Goal: Check status: Check status

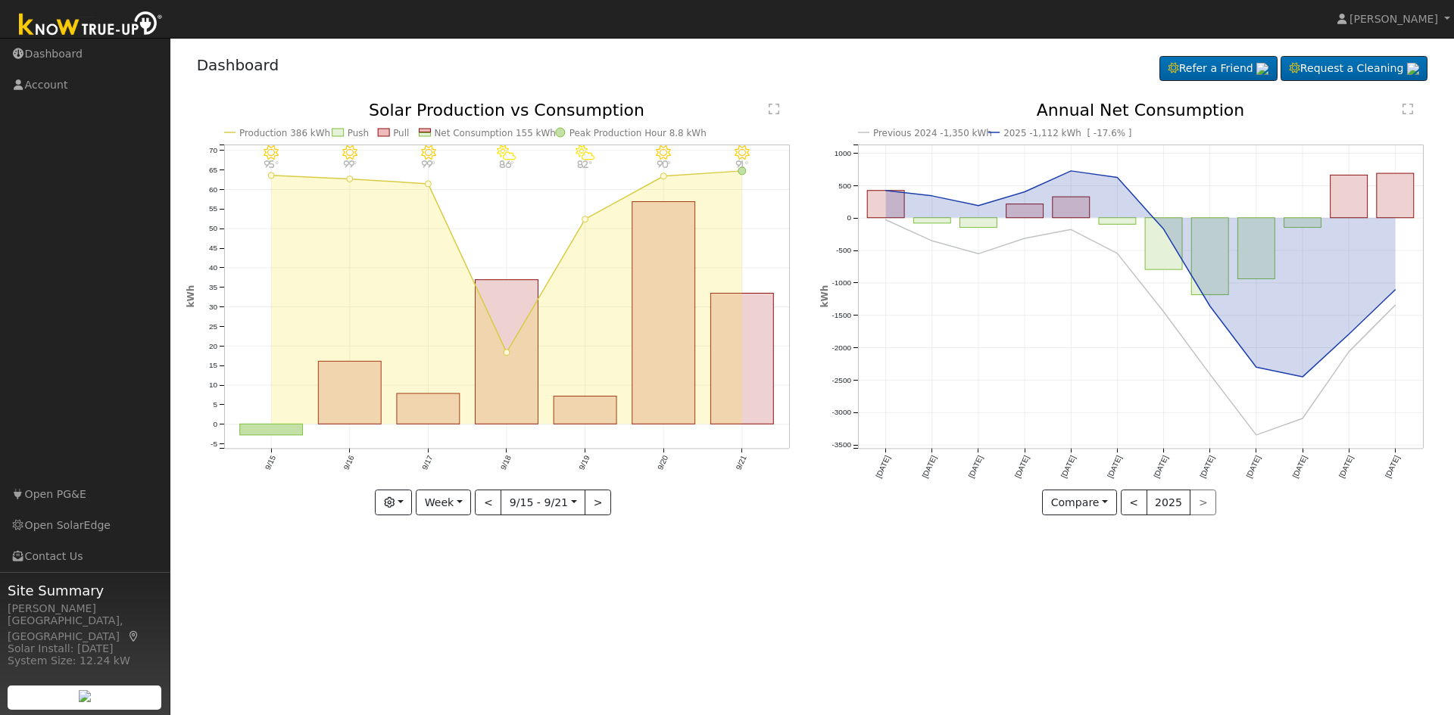
click at [1204, 500] on div "< 2025 >" at bounding box center [1168, 503] width 96 height 26
click at [1190, 501] on div "< 2025 >" at bounding box center [1168, 503] width 96 height 26
click at [438, 505] on button "Week" at bounding box center [443, 503] width 55 height 26
click at [457, 597] on link "Year" at bounding box center [468, 597] width 105 height 21
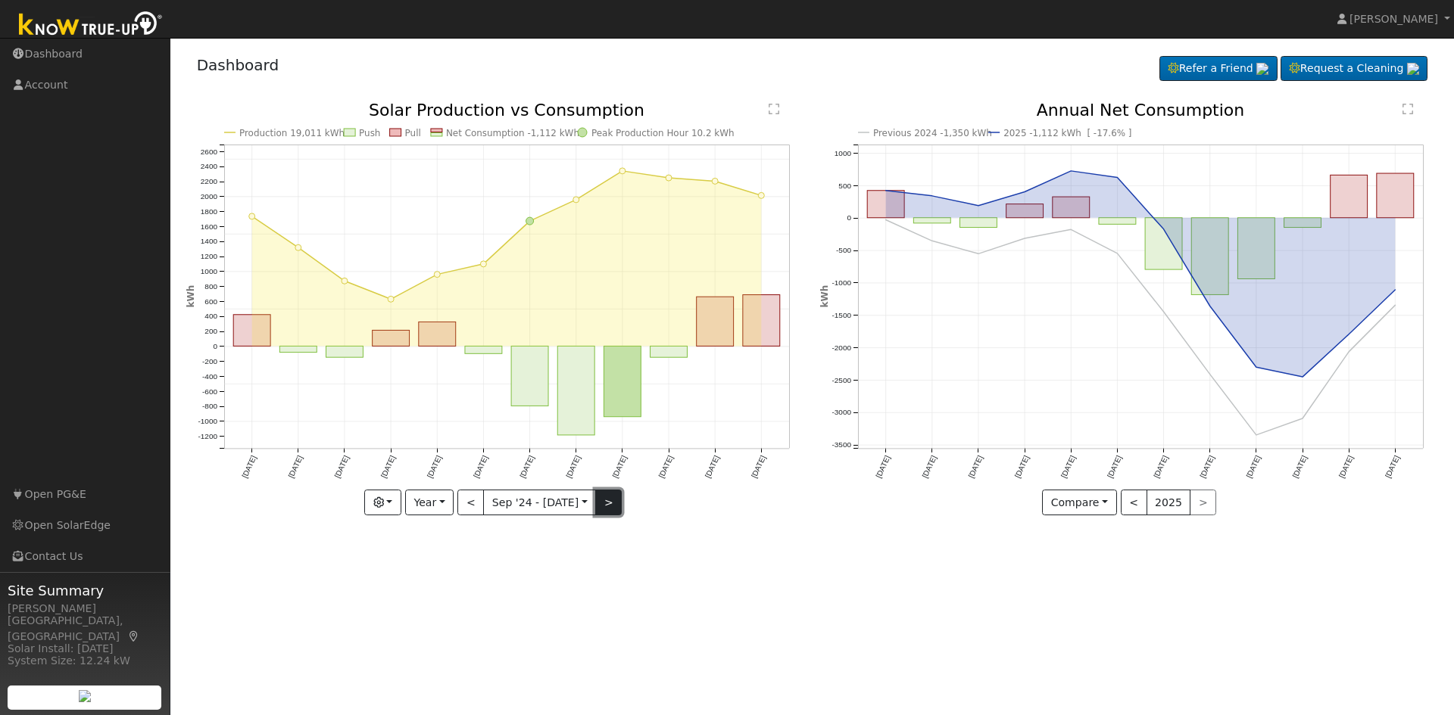
click at [606, 503] on button ">" at bounding box center [608, 503] width 26 height 26
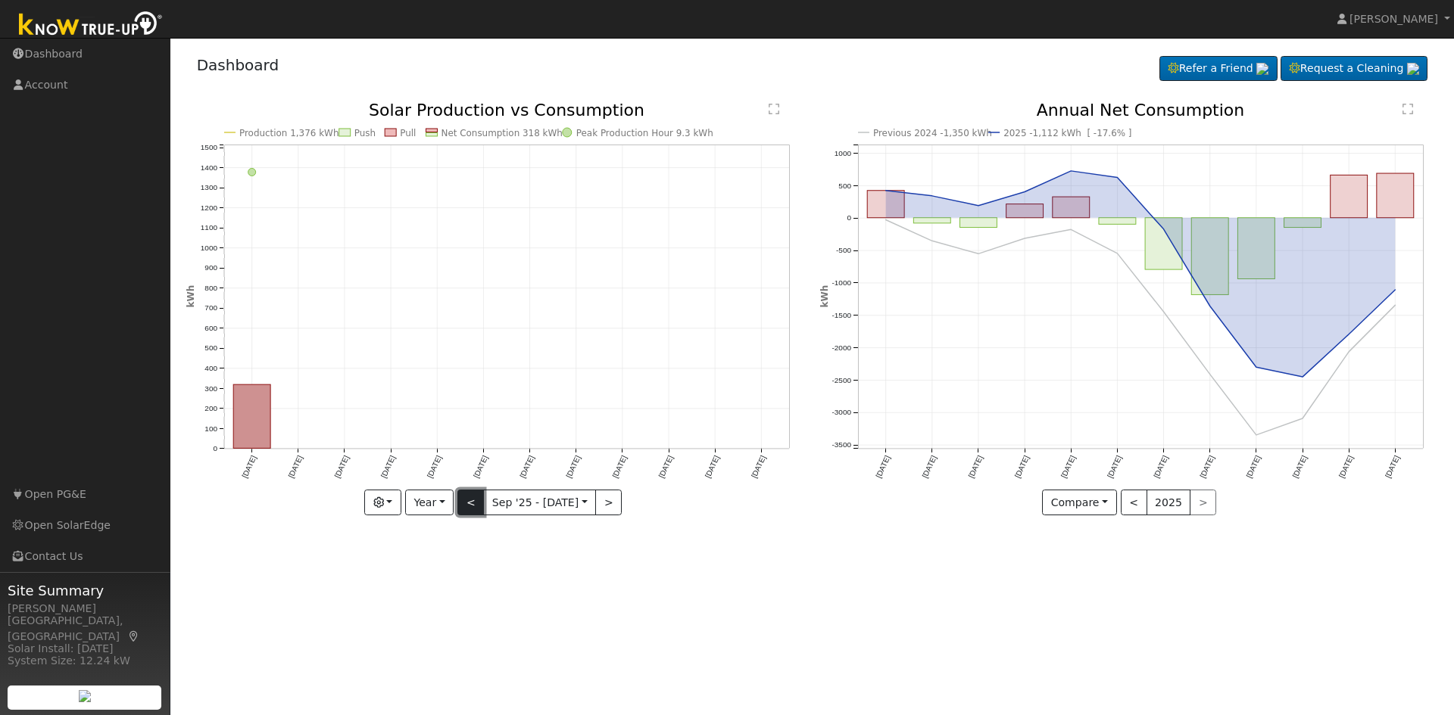
click at [469, 501] on button "<" at bounding box center [470, 503] width 26 height 26
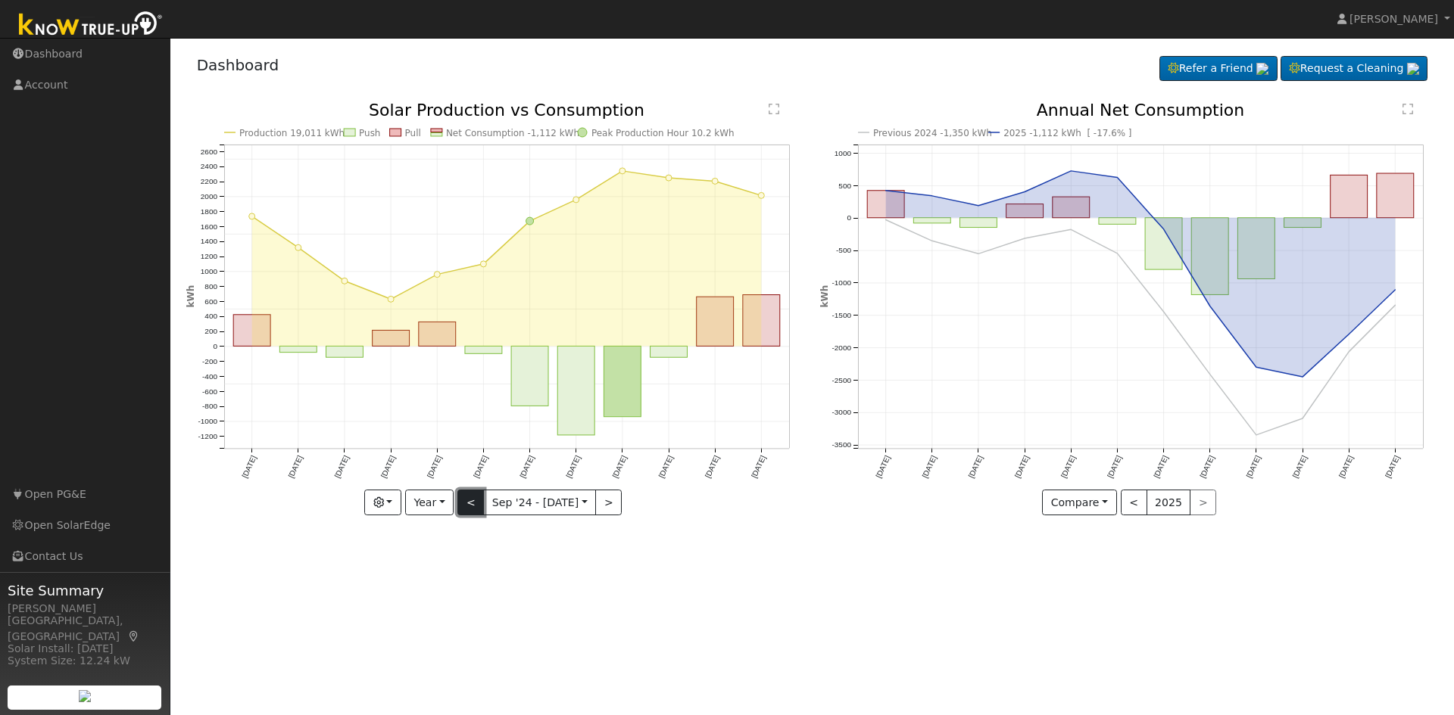
click at [467, 500] on button "<" at bounding box center [470, 503] width 26 height 26
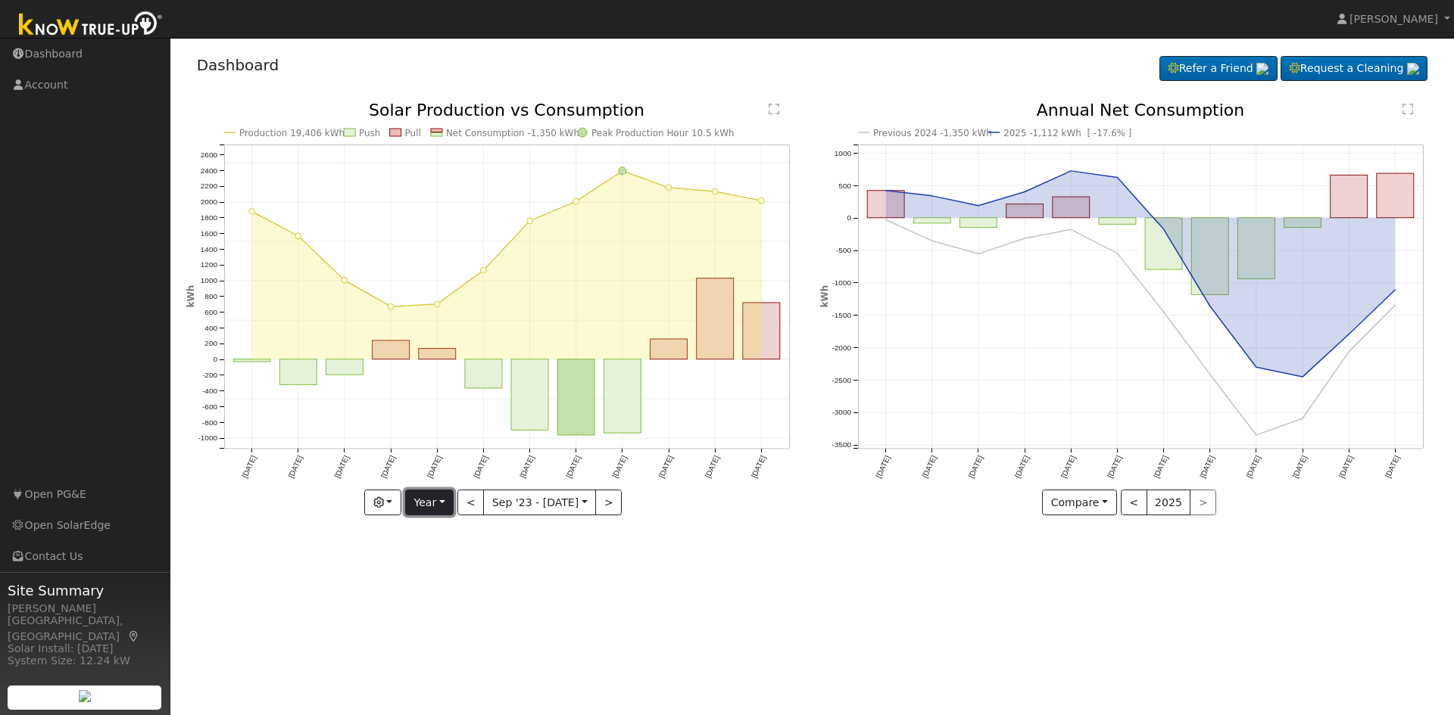
click at [446, 510] on button "Year" at bounding box center [429, 503] width 48 height 26
click at [446, 530] on link "Day" at bounding box center [458, 533] width 105 height 21
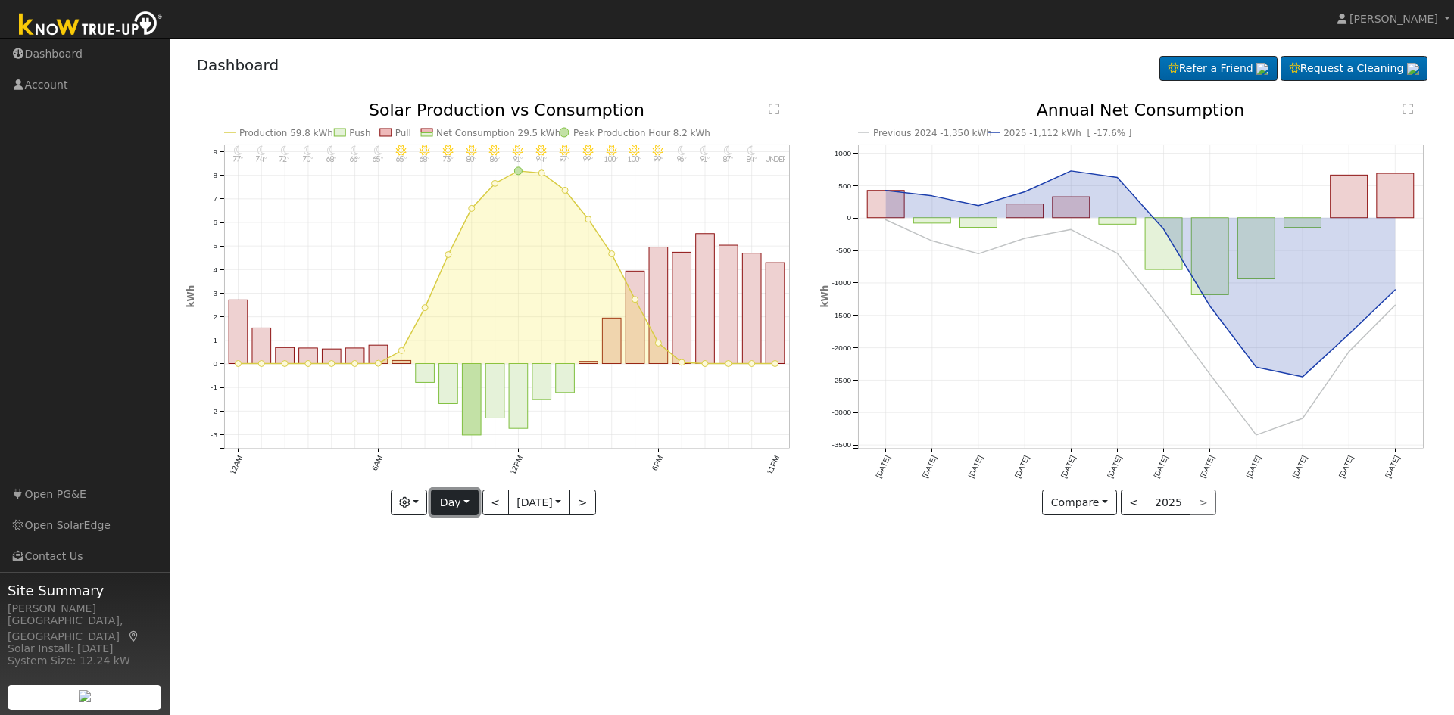
click at [447, 509] on button "Day" at bounding box center [454, 503] width 47 height 26
click at [441, 552] on link "Week" at bounding box center [484, 555] width 105 height 21
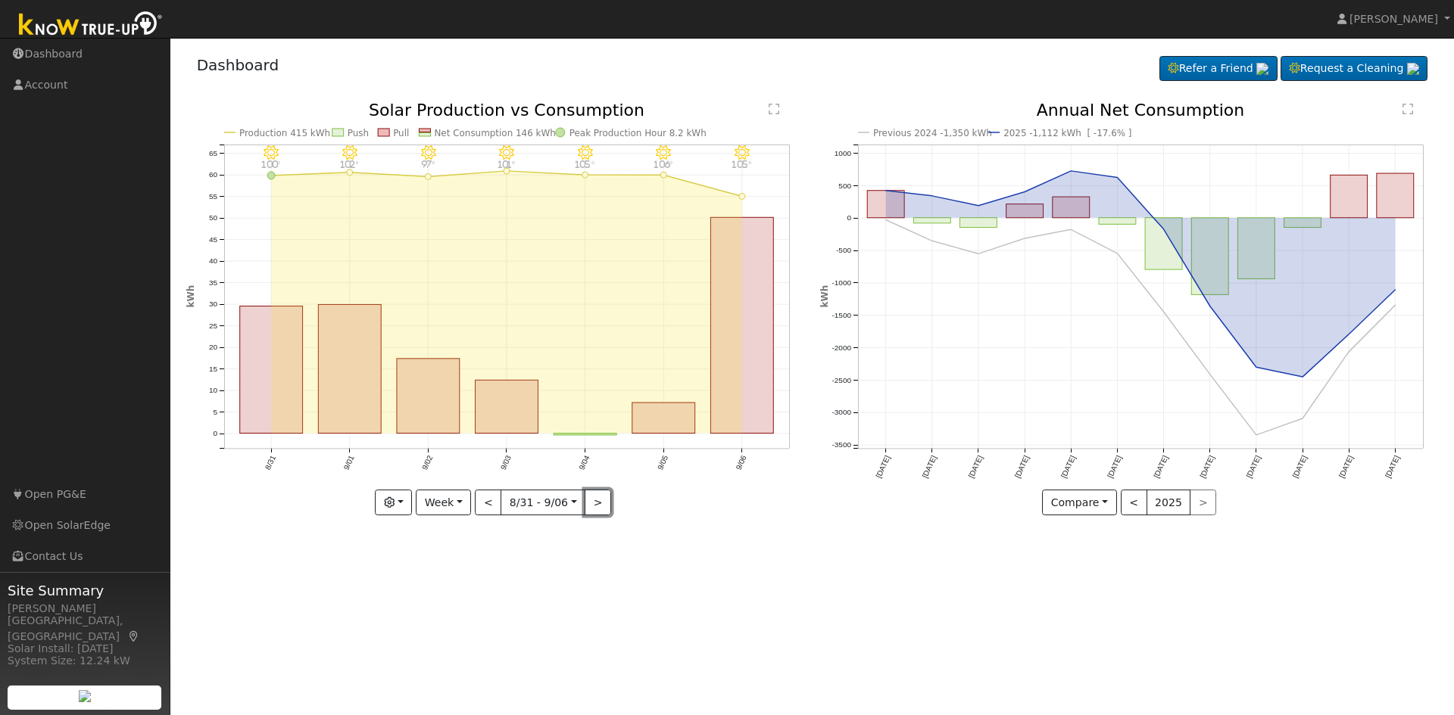
click at [594, 495] on button ">" at bounding box center [597, 503] width 26 height 26
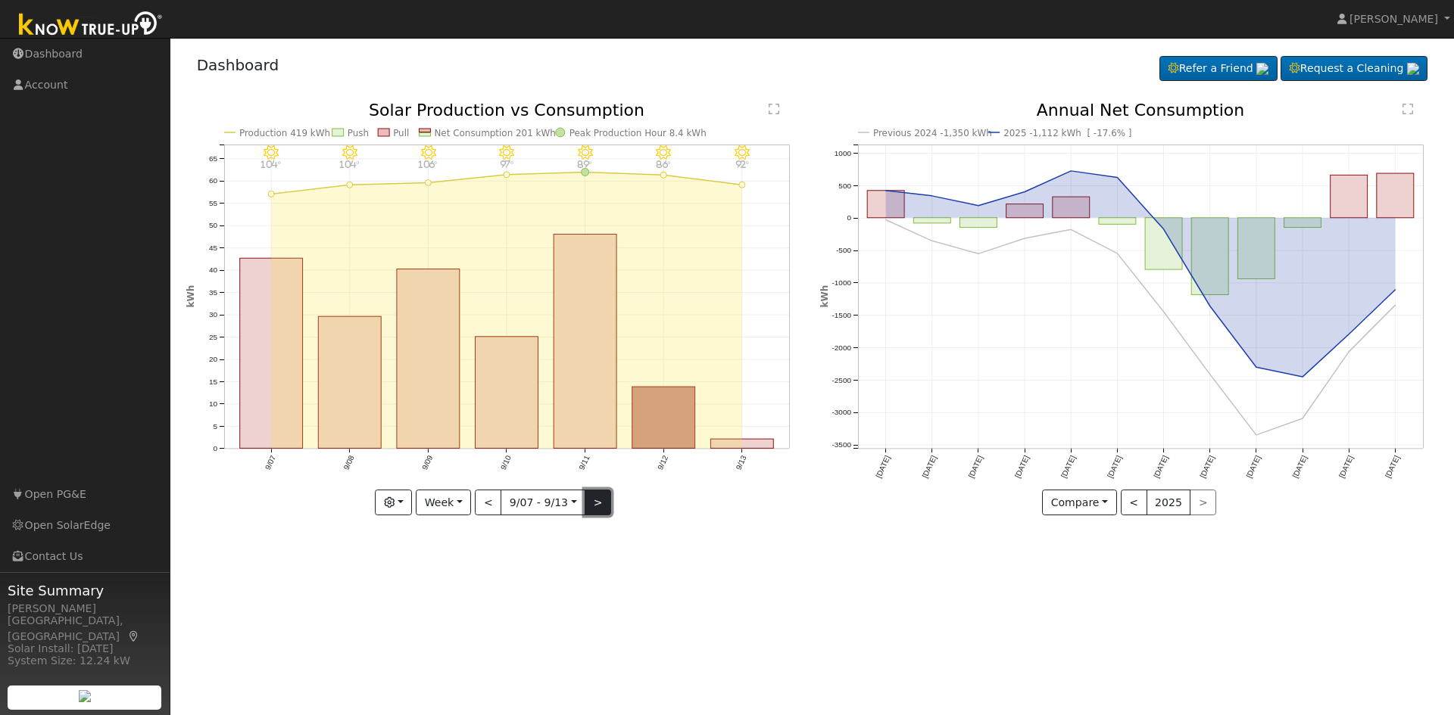
click at [595, 494] on button ">" at bounding box center [597, 503] width 26 height 26
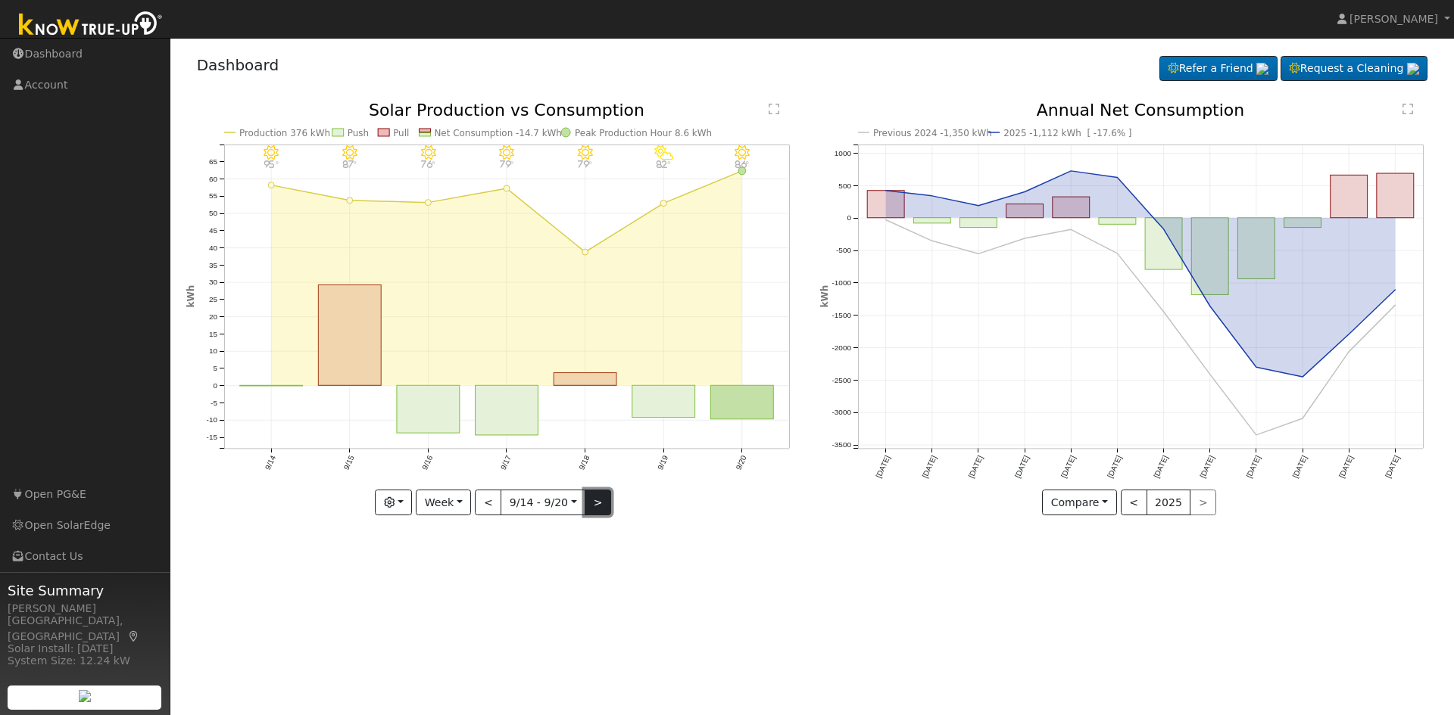
click at [595, 494] on button ">" at bounding box center [597, 503] width 26 height 26
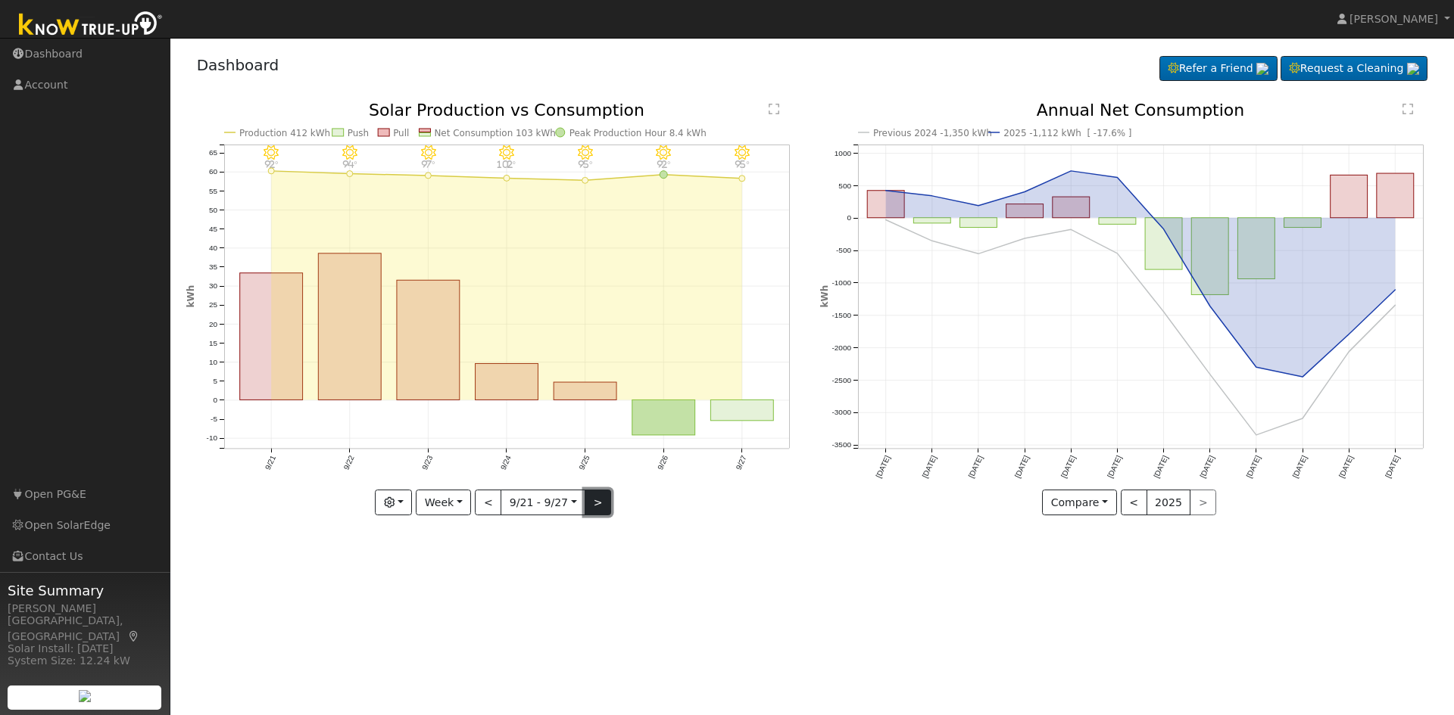
click at [603, 497] on button ">" at bounding box center [597, 503] width 26 height 26
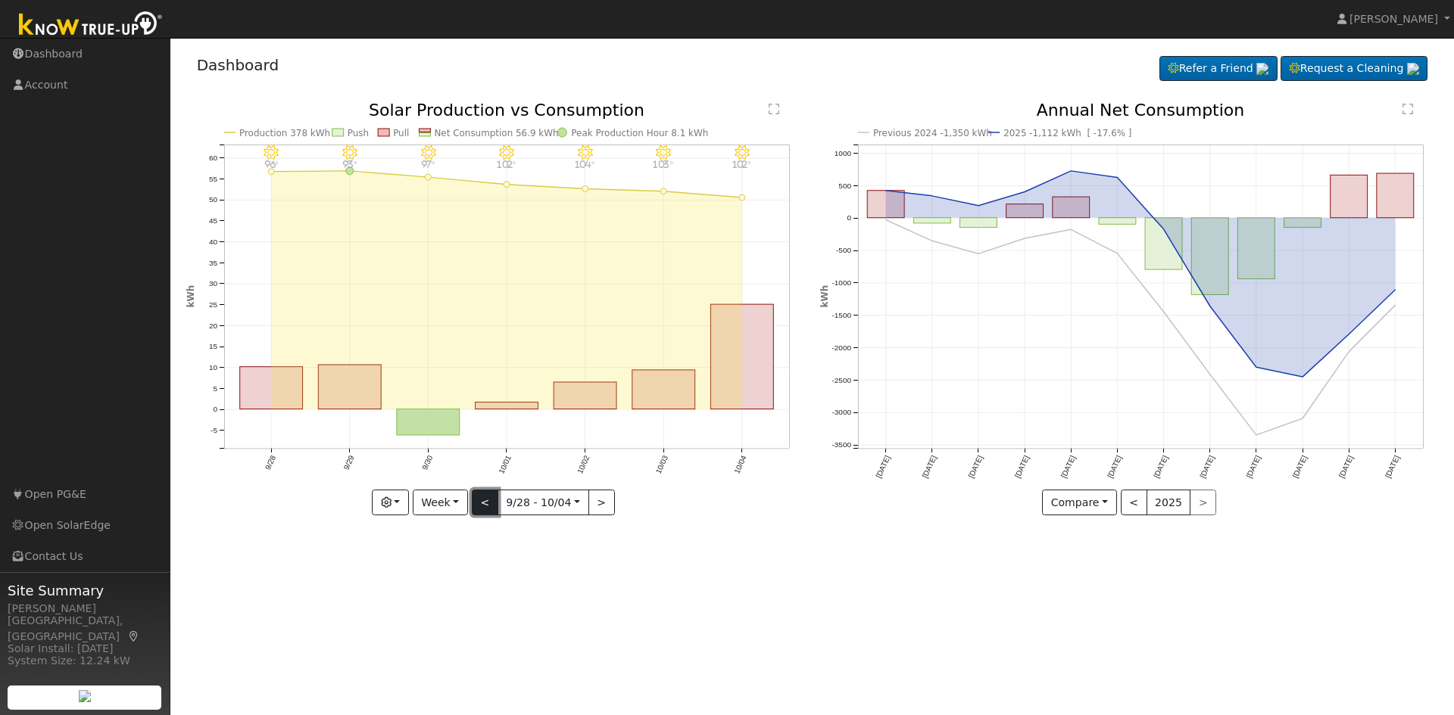
click at [479, 505] on button "<" at bounding box center [485, 503] width 26 height 26
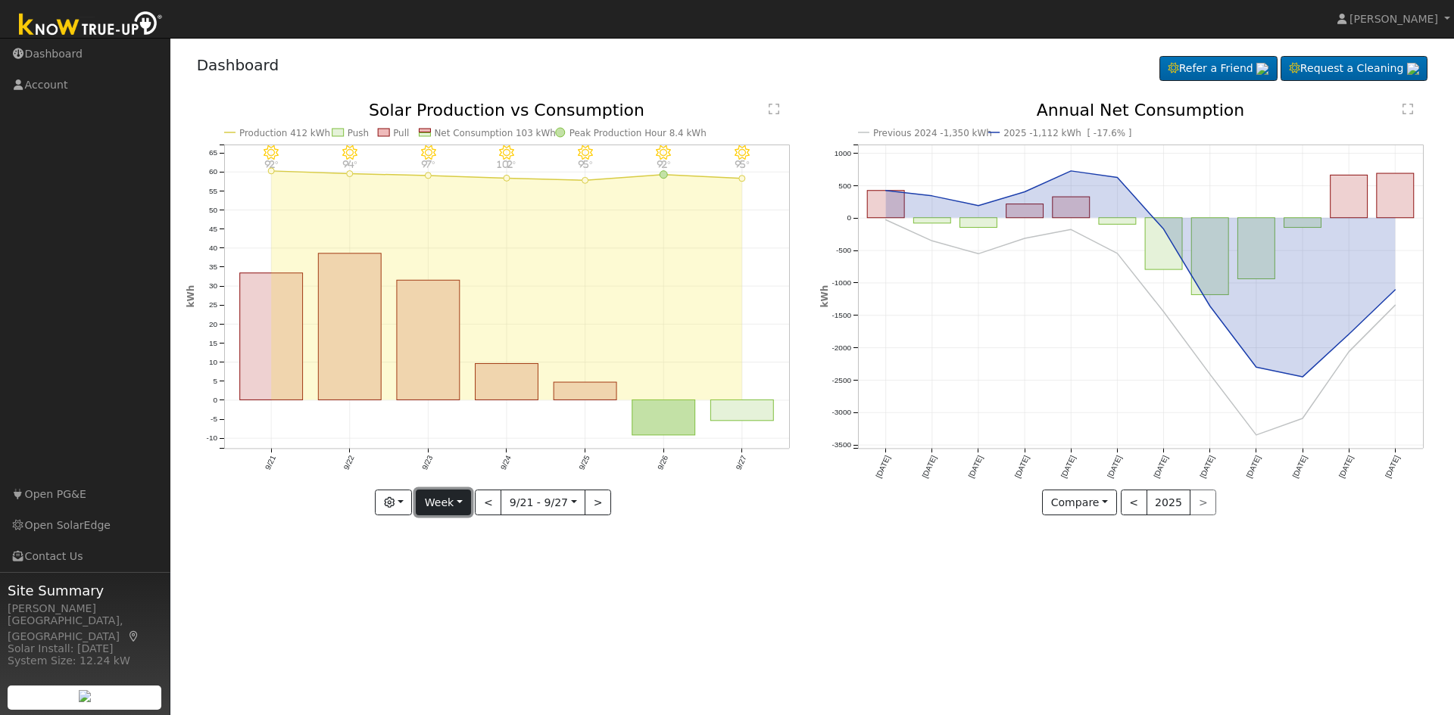
click at [450, 494] on button "Week" at bounding box center [443, 503] width 55 height 26
click at [677, 493] on icon "9/27 - Clear 95° 9/26 - Clear 92° 9/25 - Clear 95° 9/24 - Clear 102° 9/23 - Cle…" at bounding box center [495, 308] width 618 height 413
click at [462, 501] on button "Week" at bounding box center [443, 503] width 55 height 26
click at [470, 593] on link "Year" at bounding box center [468, 597] width 105 height 21
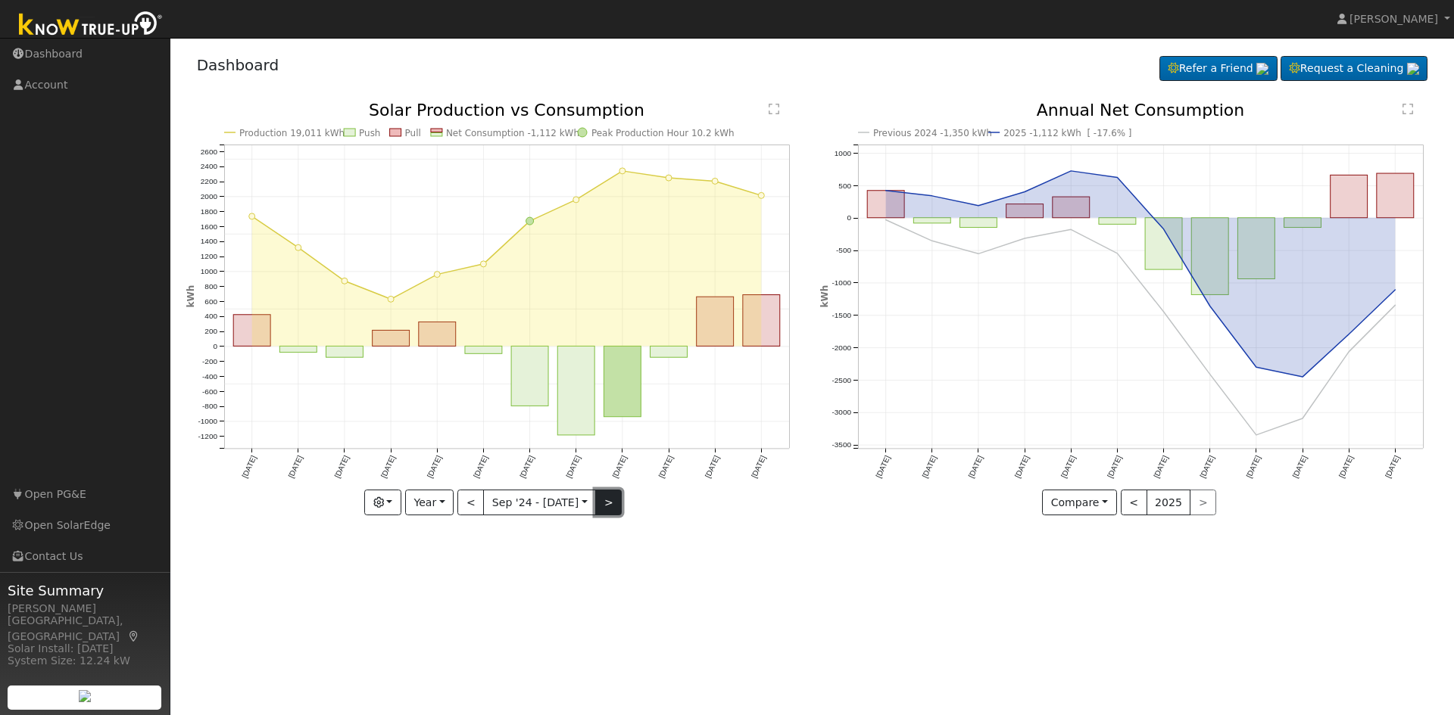
click at [608, 502] on button ">" at bounding box center [608, 503] width 26 height 26
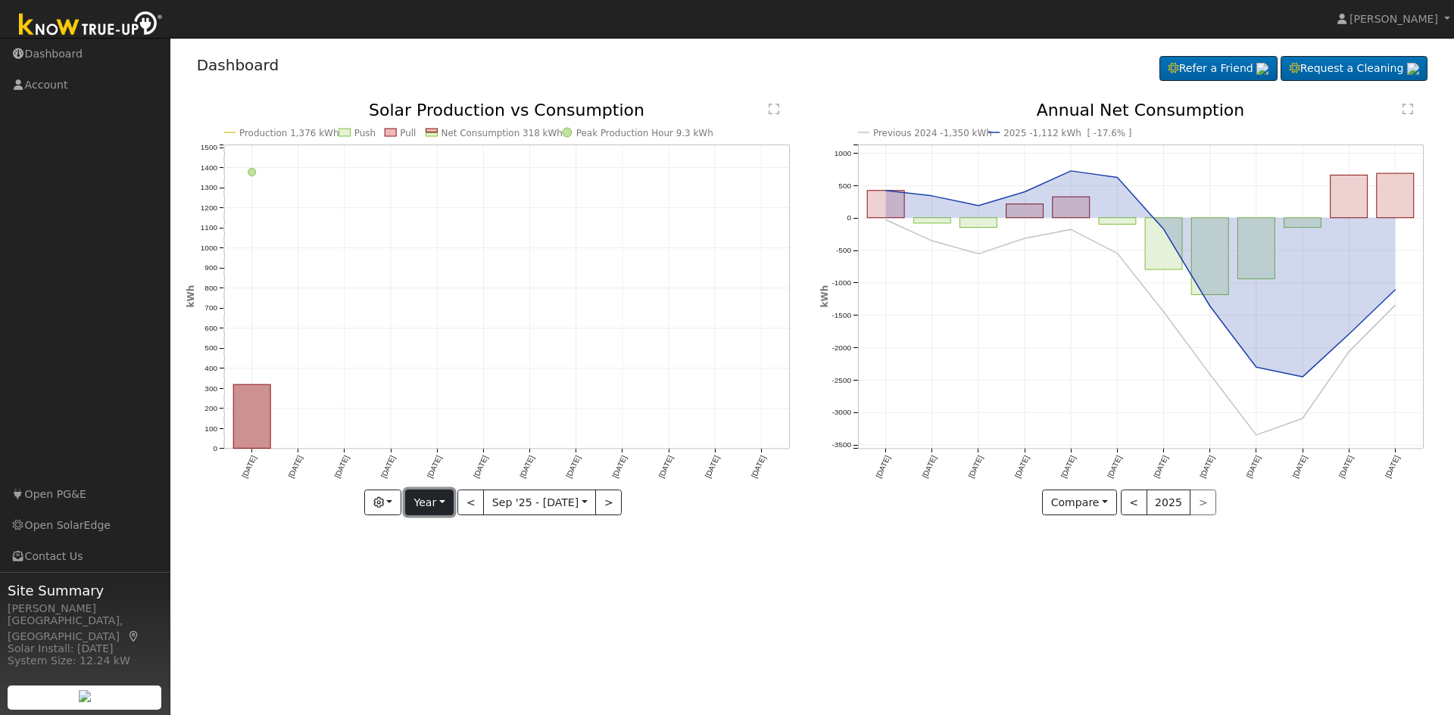
click at [448, 503] on button "Year" at bounding box center [429, 503] width 48 height 26
click at [456, 547] on link "Week" at bounding box center [458, 555] width 105 height 21
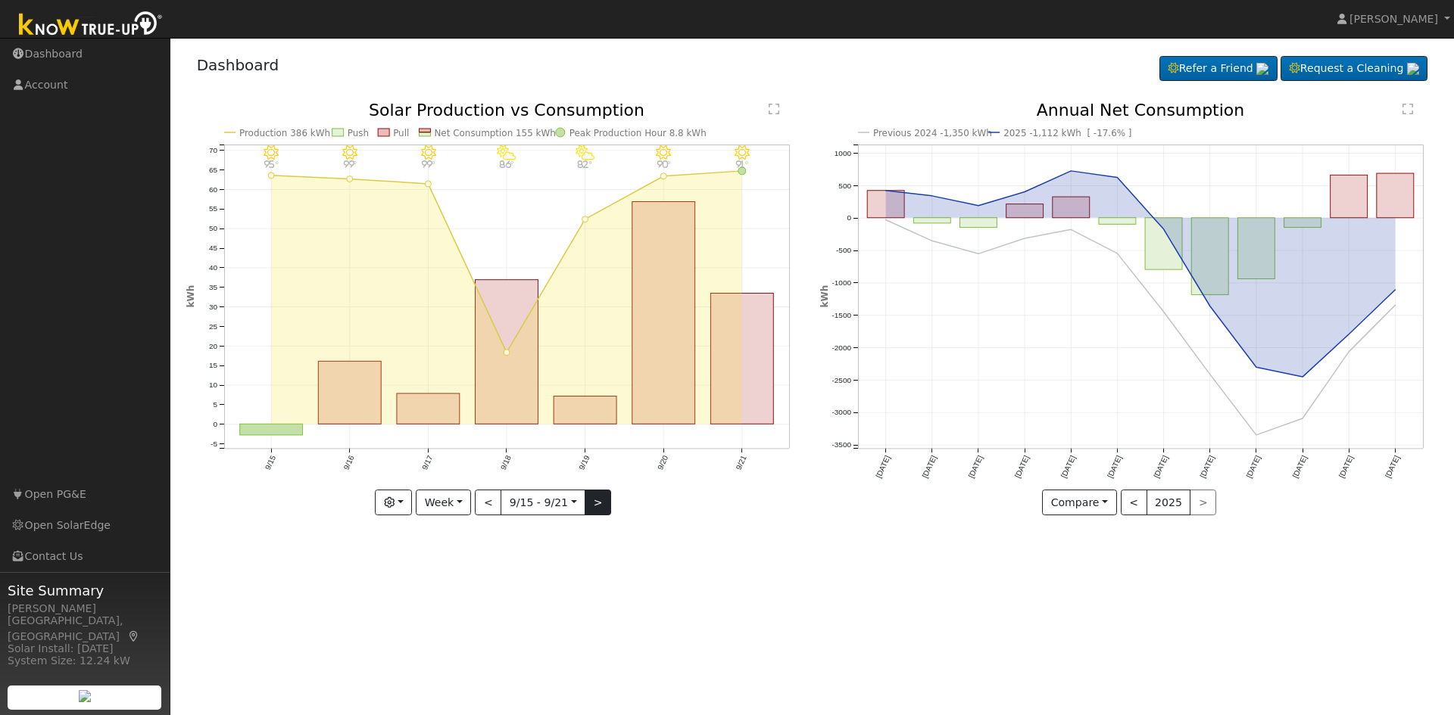
click at [607, 500] on icon "9/21 - Clear 91° 9/20 - Clear 90° 9/19 - PartlyCloudy 82° 9/18 - PartlyCloudy 8…" at bounding box center [495, 308] width 618 height 413
click at [603, 502] on button ">" at bounding box center [597, 503] width 26 height 26
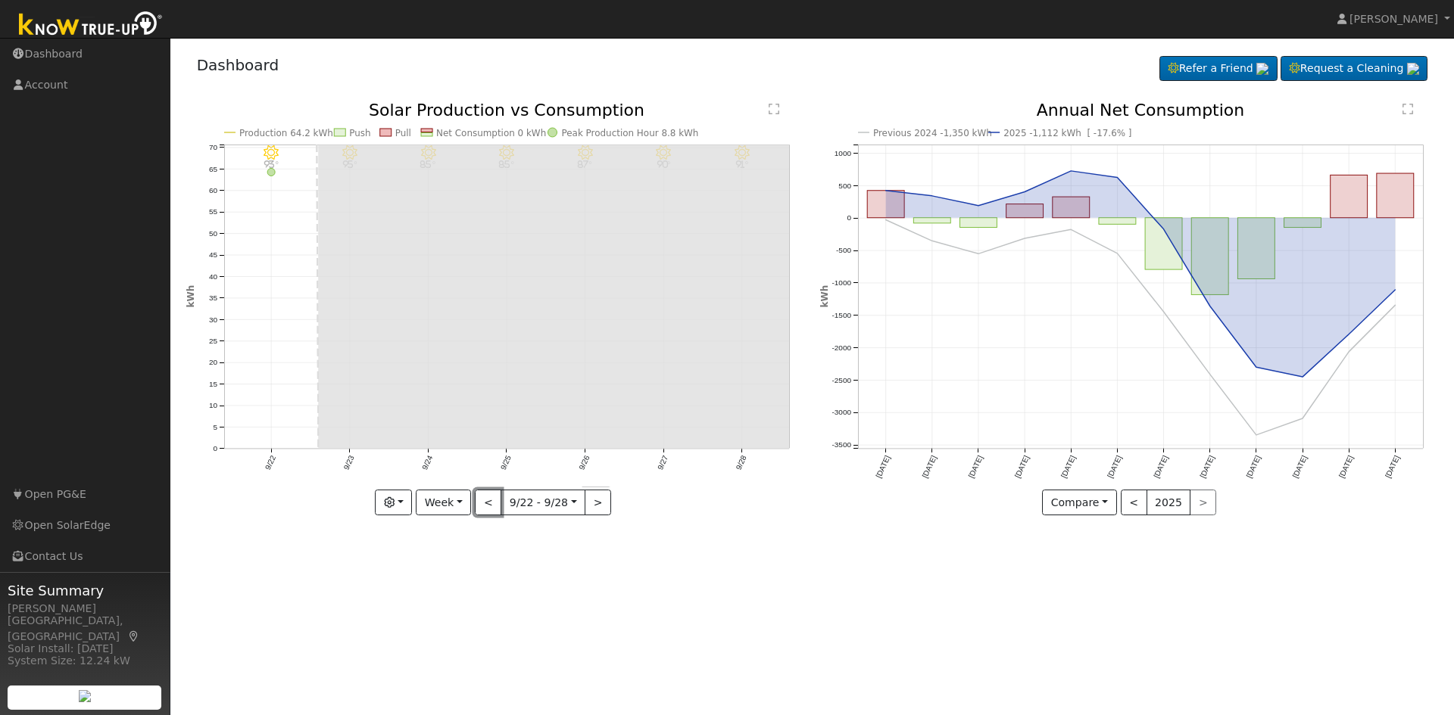
click at [497, 509] on button "<" at bounding box center [488, 503] width 26 height 26
type input "[DATE]"
